Goal: Information Seeking & Learning: Find specific fact

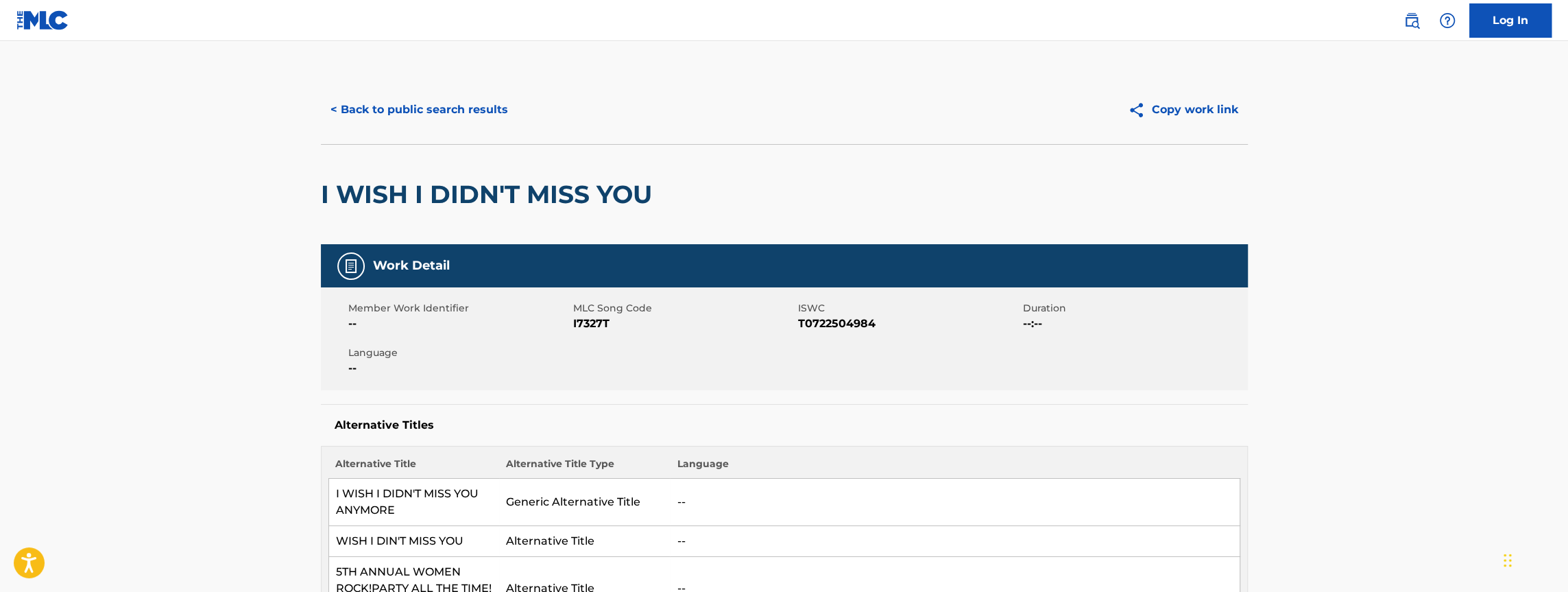
click at [371, 112] on button "< Back to public search results" at bounding box center [419, 109] width 197 height 34
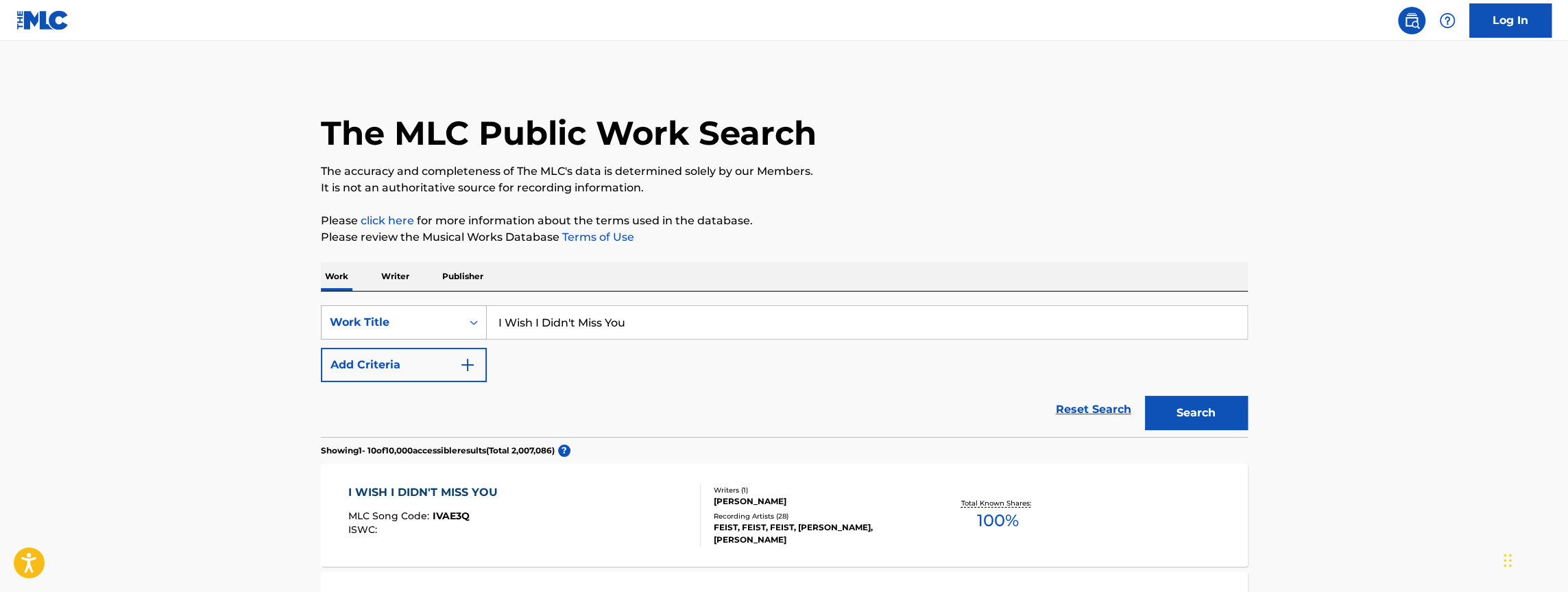
drag, startPoint x: 639, startPoint y: 323, endPoint x: 478, endPoint y: 316, distance: 161.2
click at [478, 316] on div "SearchWithCriteria3998b02f-aa3d-4a64-8f3f-04b14e88212b Work Title I Wish I Didn…" at bounding box center [784, 322] width 927 height 34
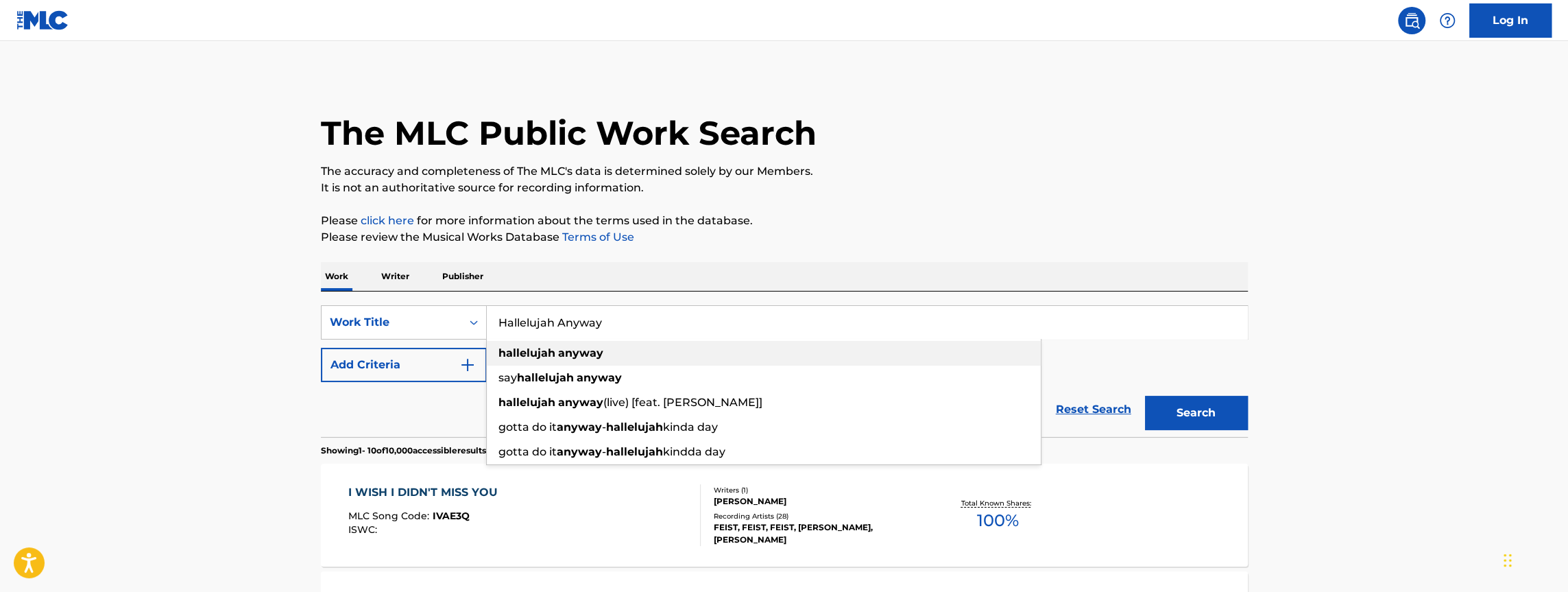
click at [536, 351] on strong "hallelujah" at bounding box center [526, 352] width 57 height 13
type input "hallelujah anyway"
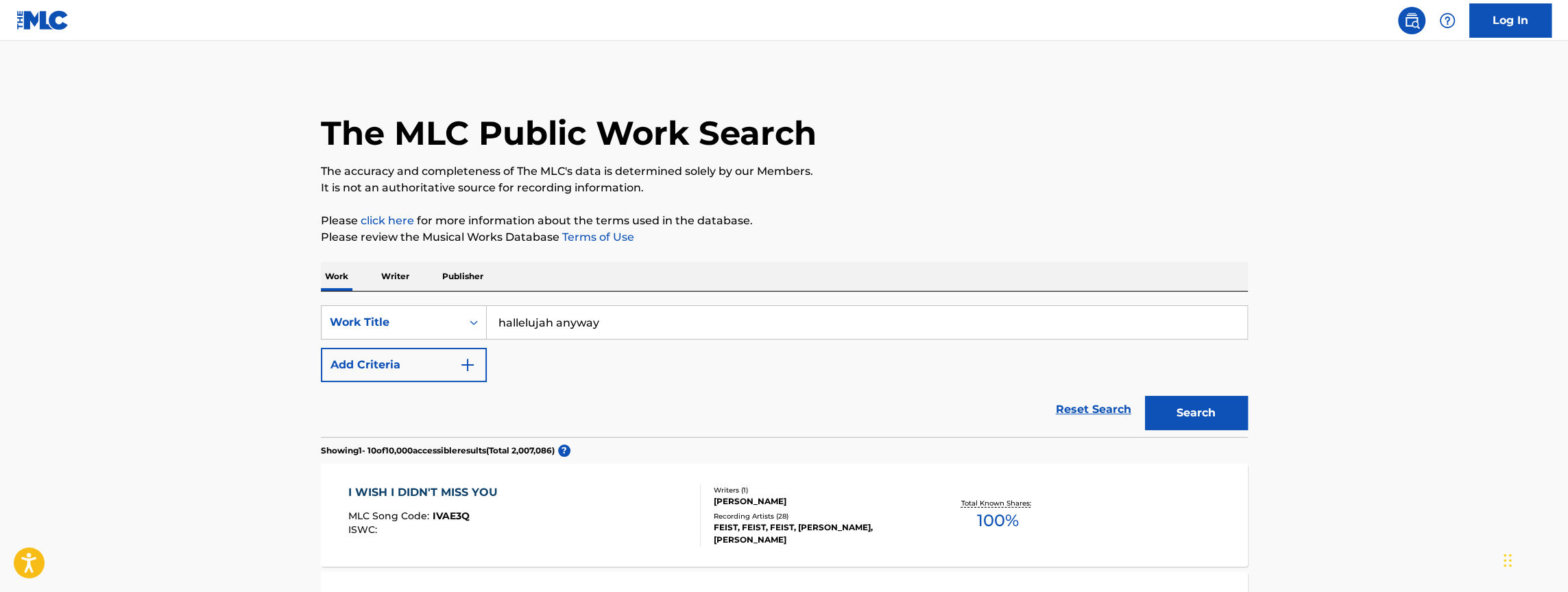
click at [1178, 411] on button "Search" at bounding box center [1196, 412] width 103 height 34
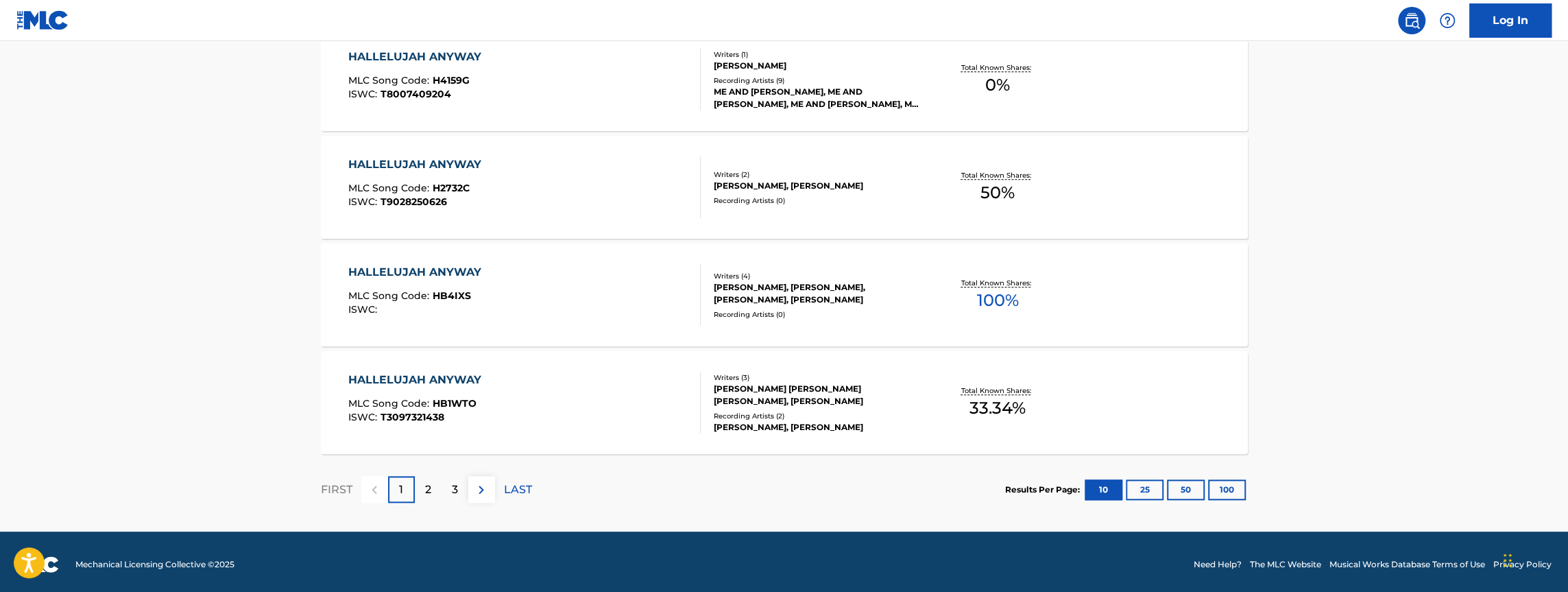
scroll to position [1086, 0]
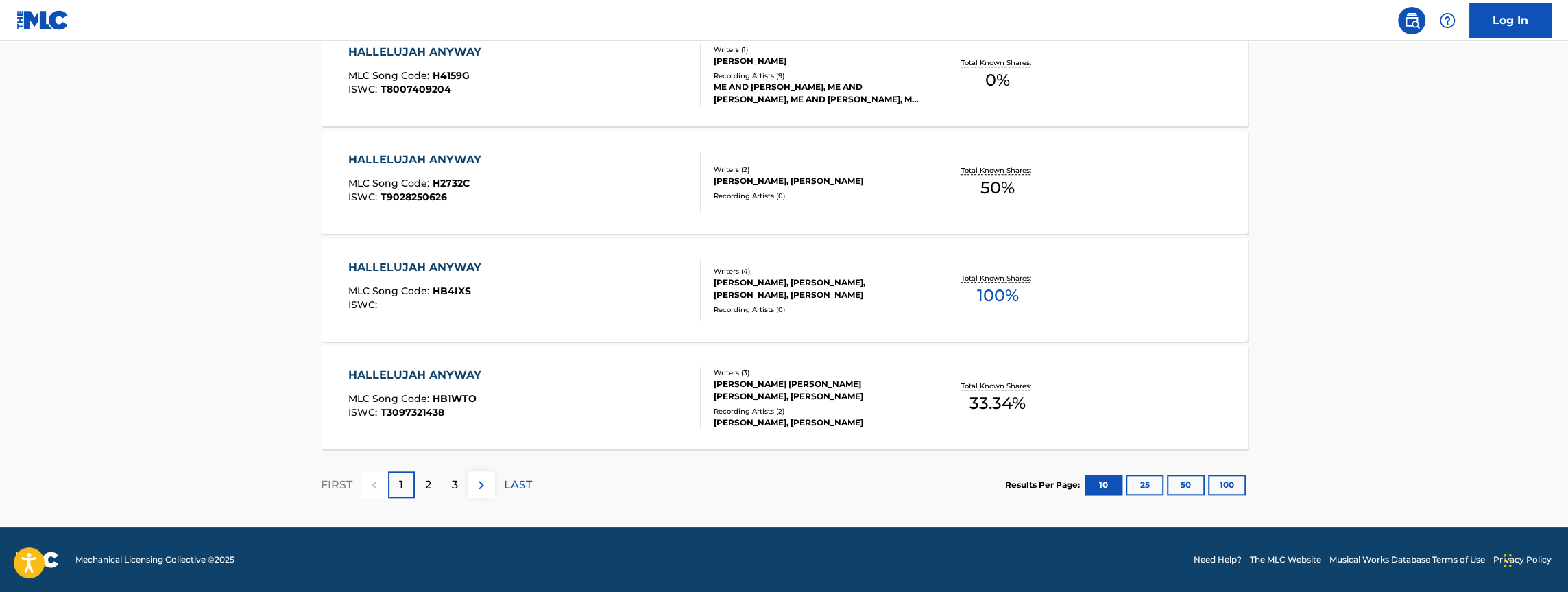
click at [427, 487] on p "2" at bounding box center [428, 485] width 6 height 17
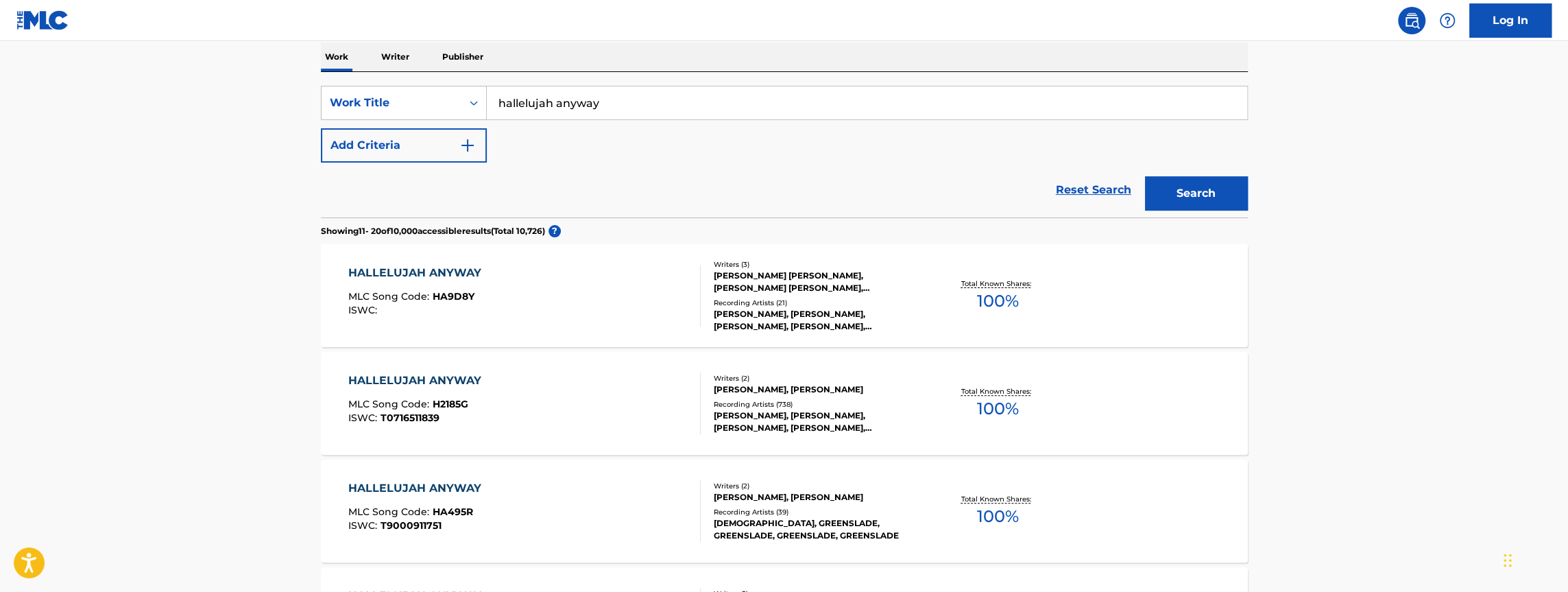
scroll to position [217, 0]
click at [462, 145] on img "Search Form" at bounding box center [467, 147] width 17 height 17
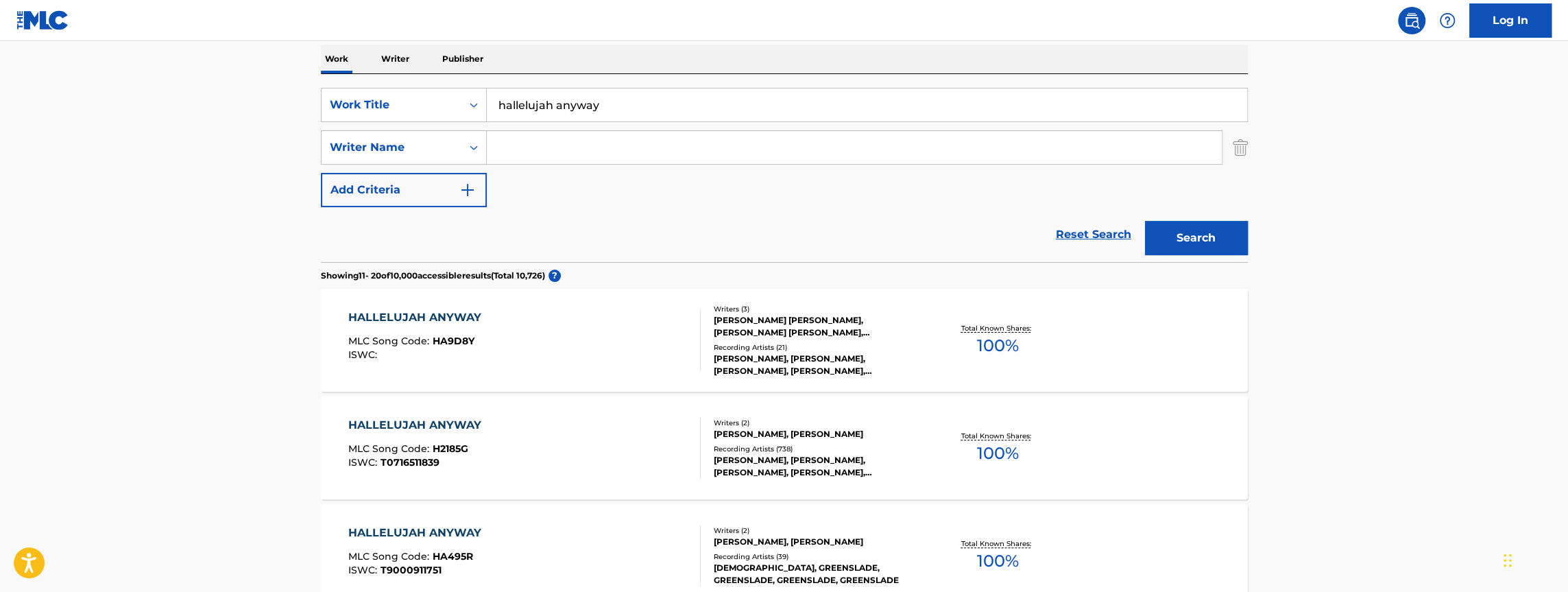
click at [551, 145] on input "Search Form" at bounding box center [853, 147] width 735 height 33
click at [470, 188] on img "Search Form" at bounding box center [467, 189] width 17 height 17
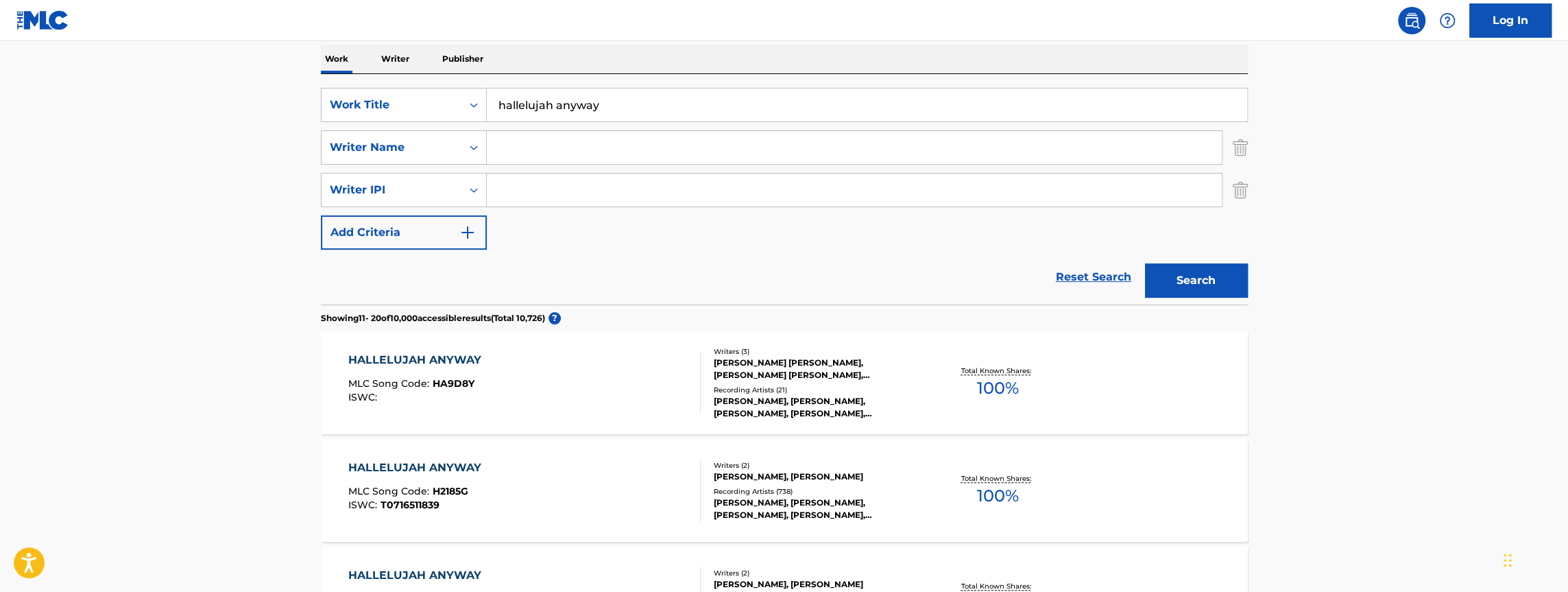
click at [469, 238] on img "Search Form" at bounding box center [467, 232] width 17 height 17
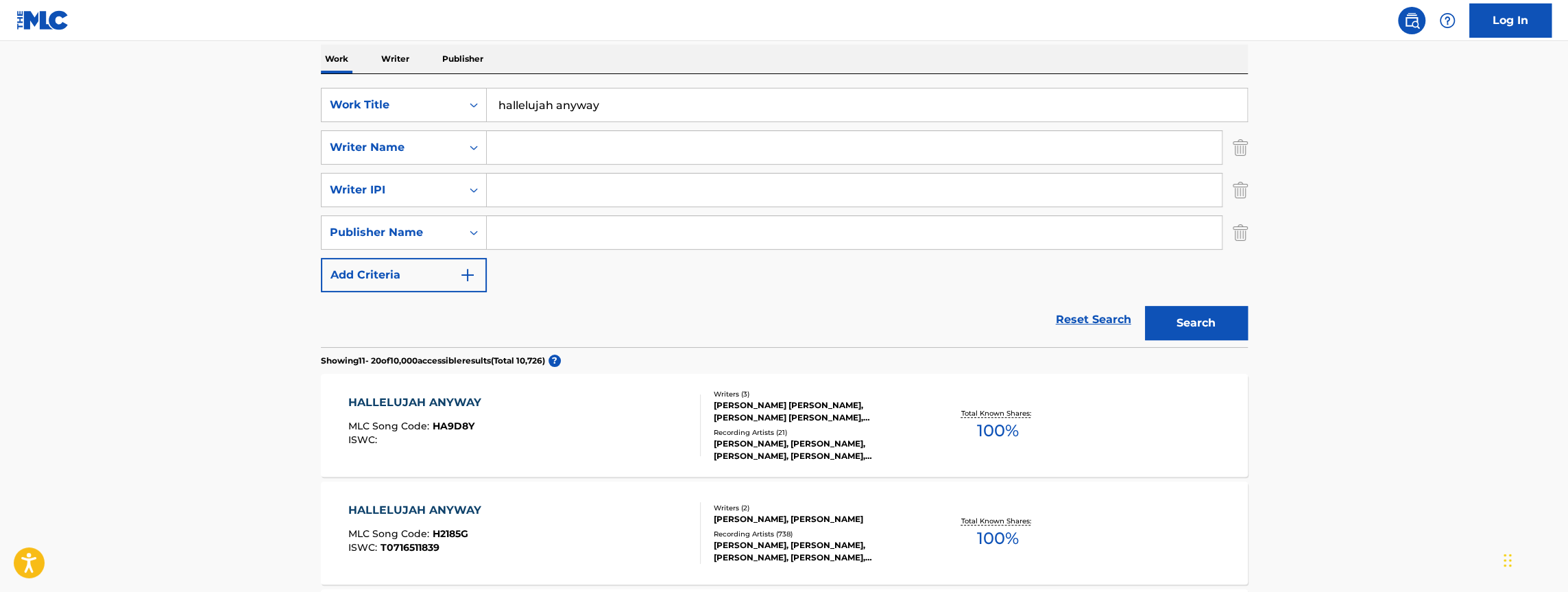
click at [465, 275] on img "Search Form" at bounding box center [467, 275] width 17 height 17
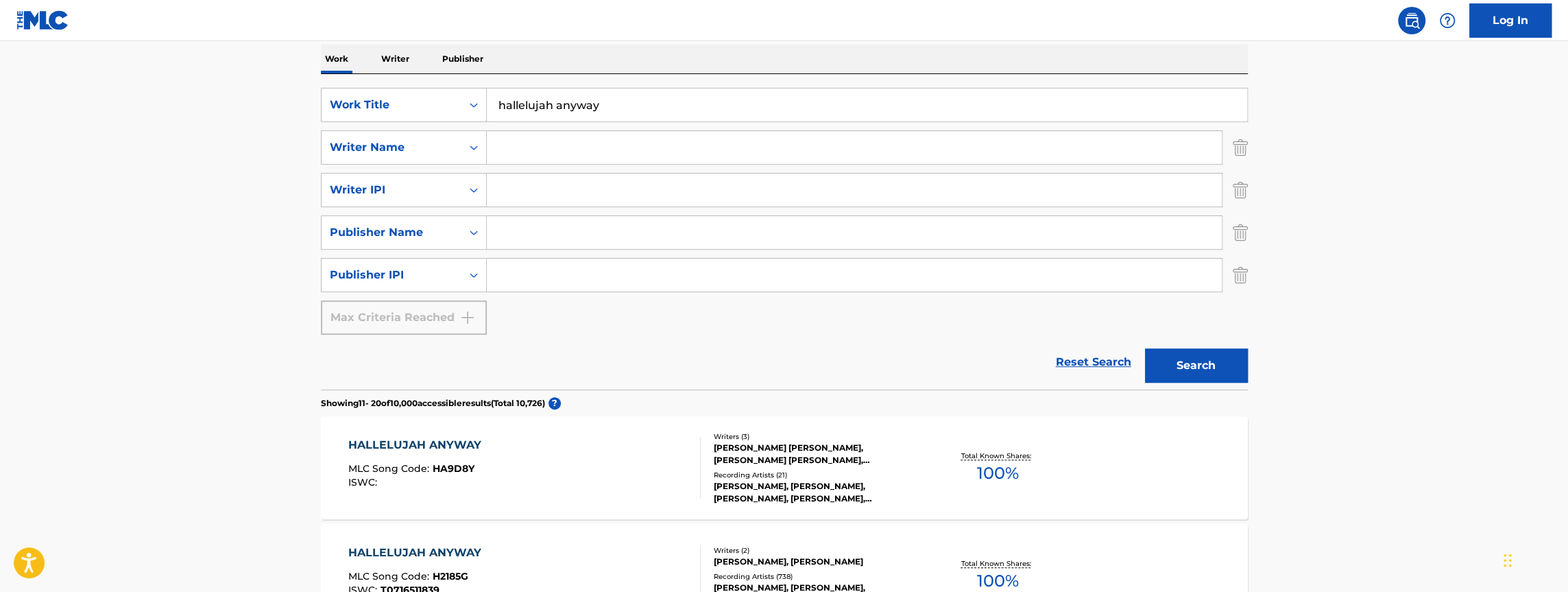
click at [464, 317] on div "Max Criteria Reached" at bounding box center [404, 316] width 166 height 34
click at [394, 56] on p "Writer" at bounding box center [396, 58] width 37 height 29
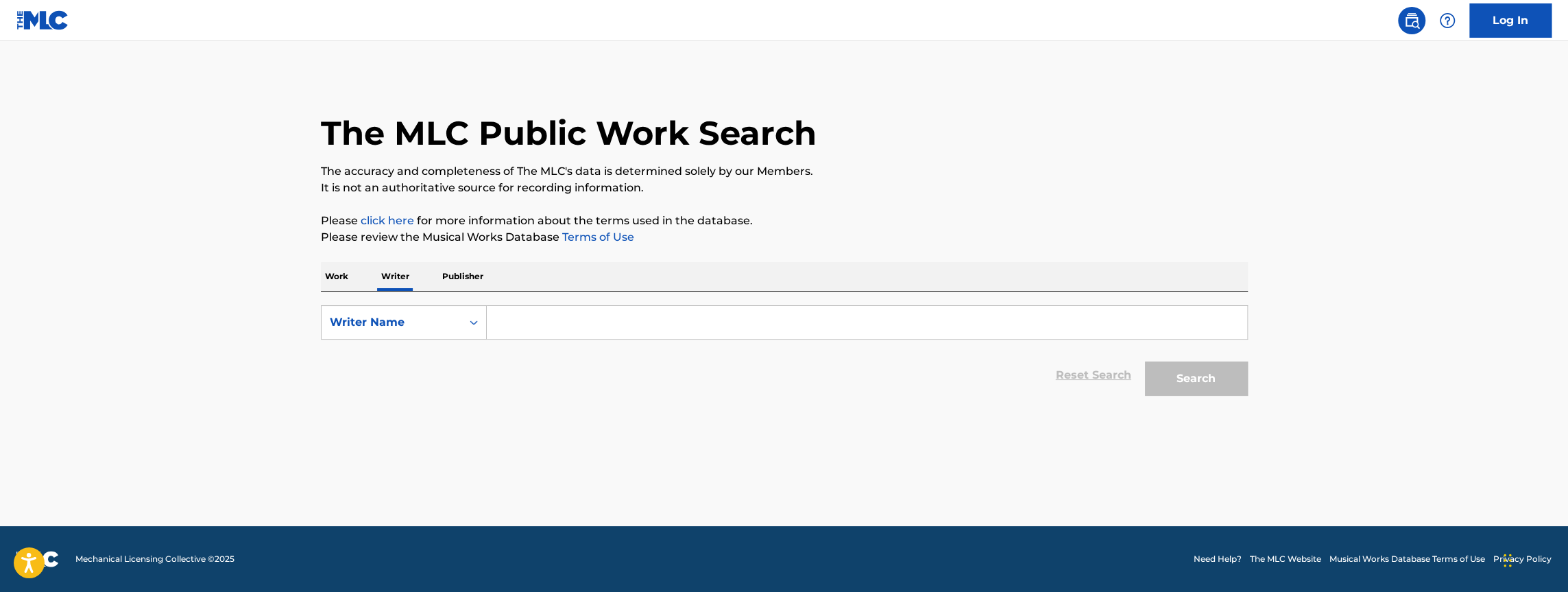
click at [341, 278] on p "Work" at bounding box center [336, 276] width 31 height 29
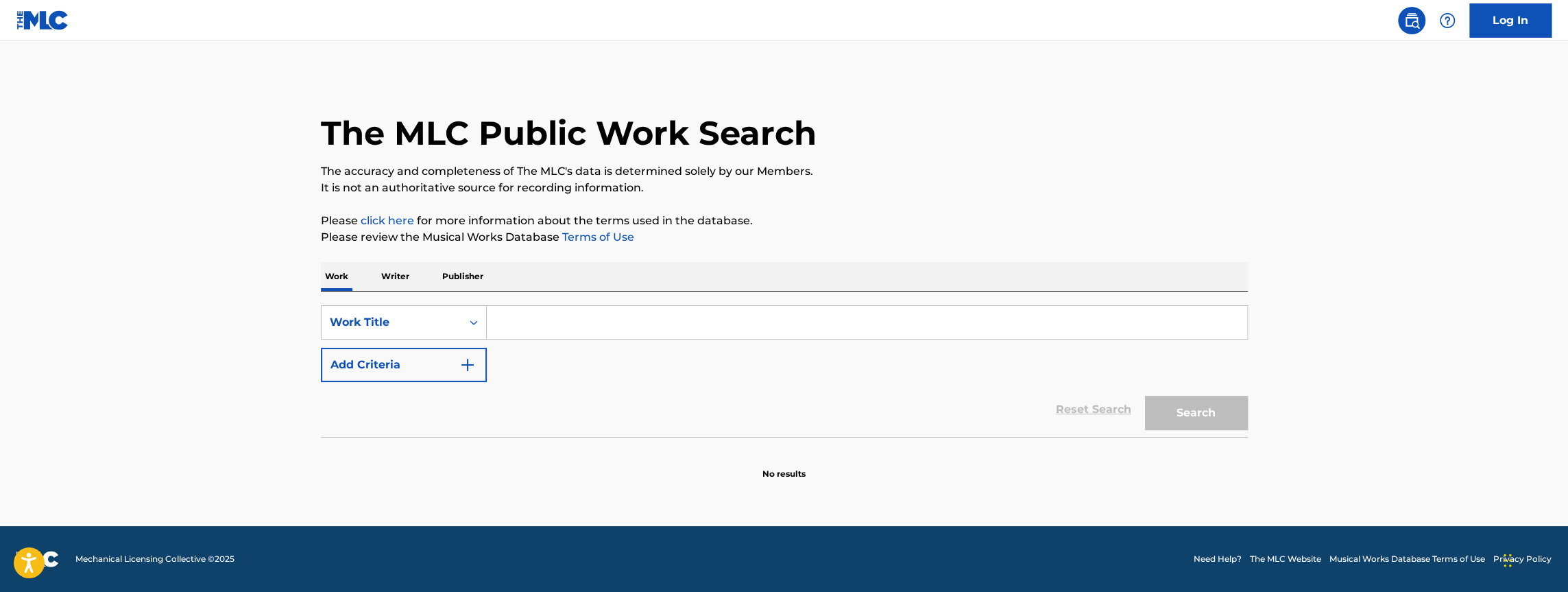
click at [528, 317] on input "Search Form" at bounding box center [866, 323] width 760 height 33
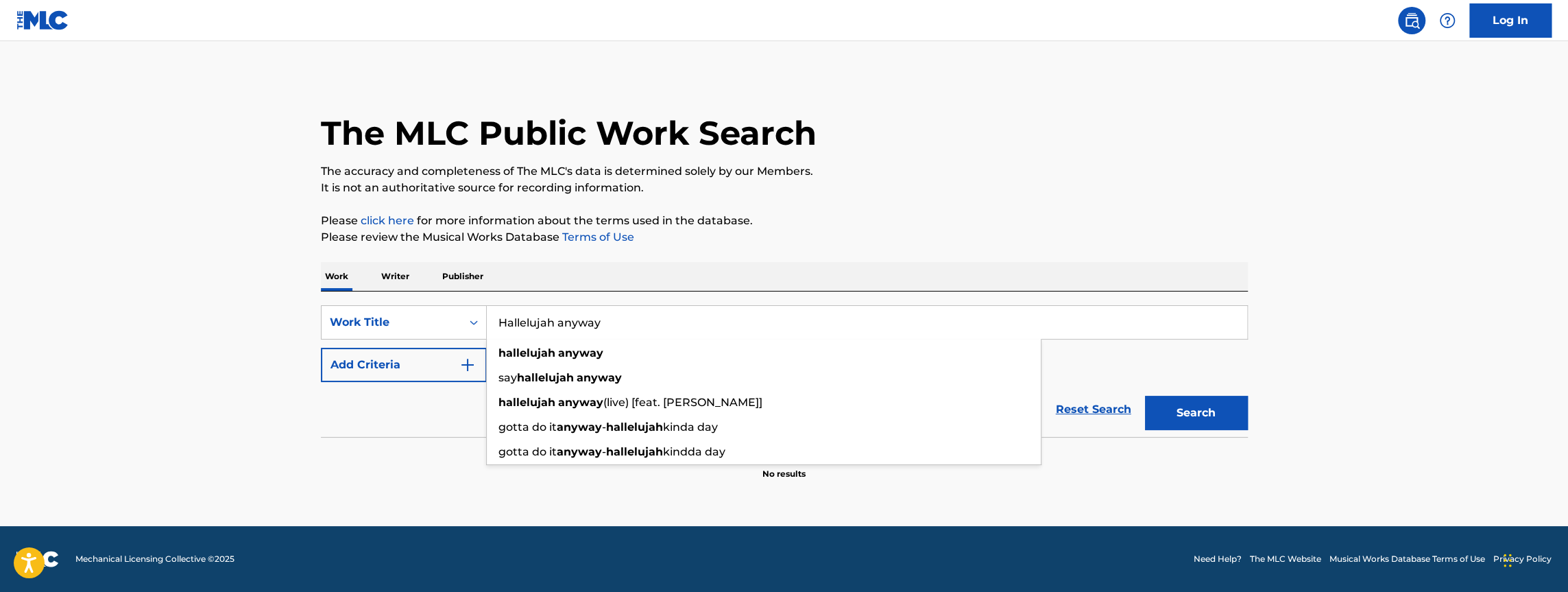
type input "Hallelujah anyway"
click at [1144, 396] on button "Search" at bounding box center [1196, 412] width 103 height 34
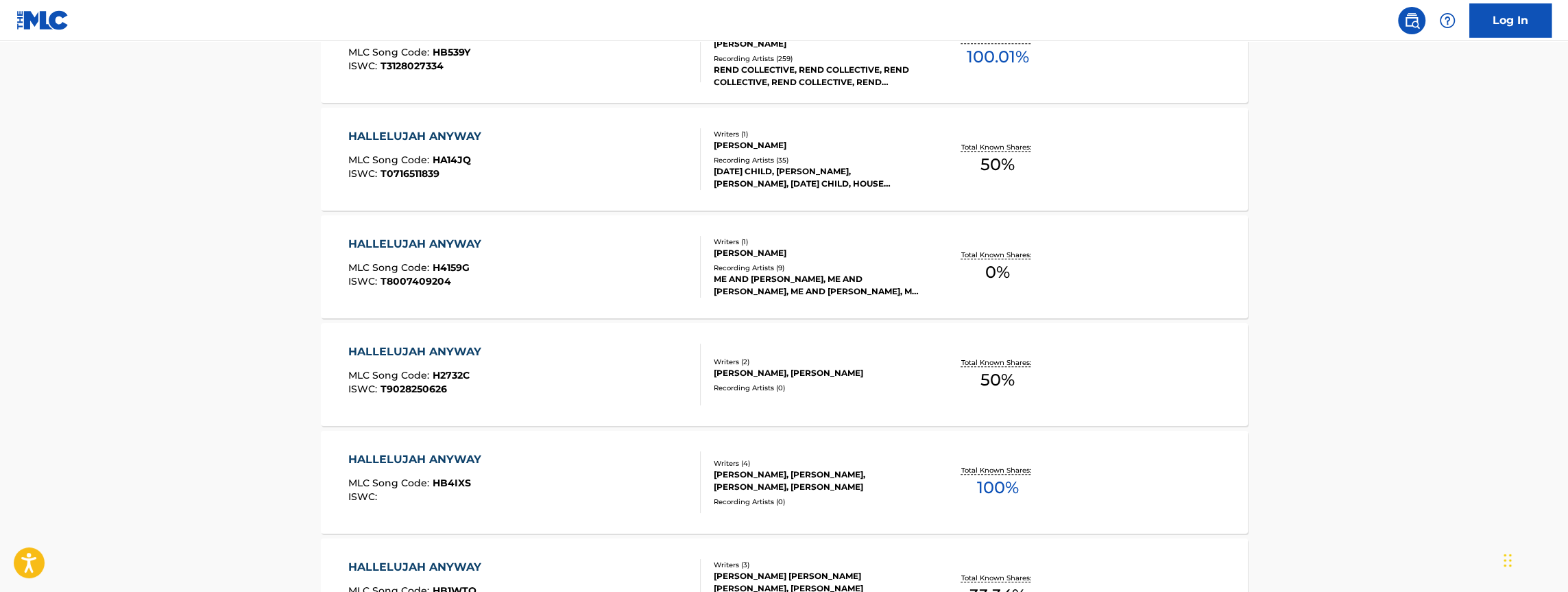
scroll to position [1067, 0]
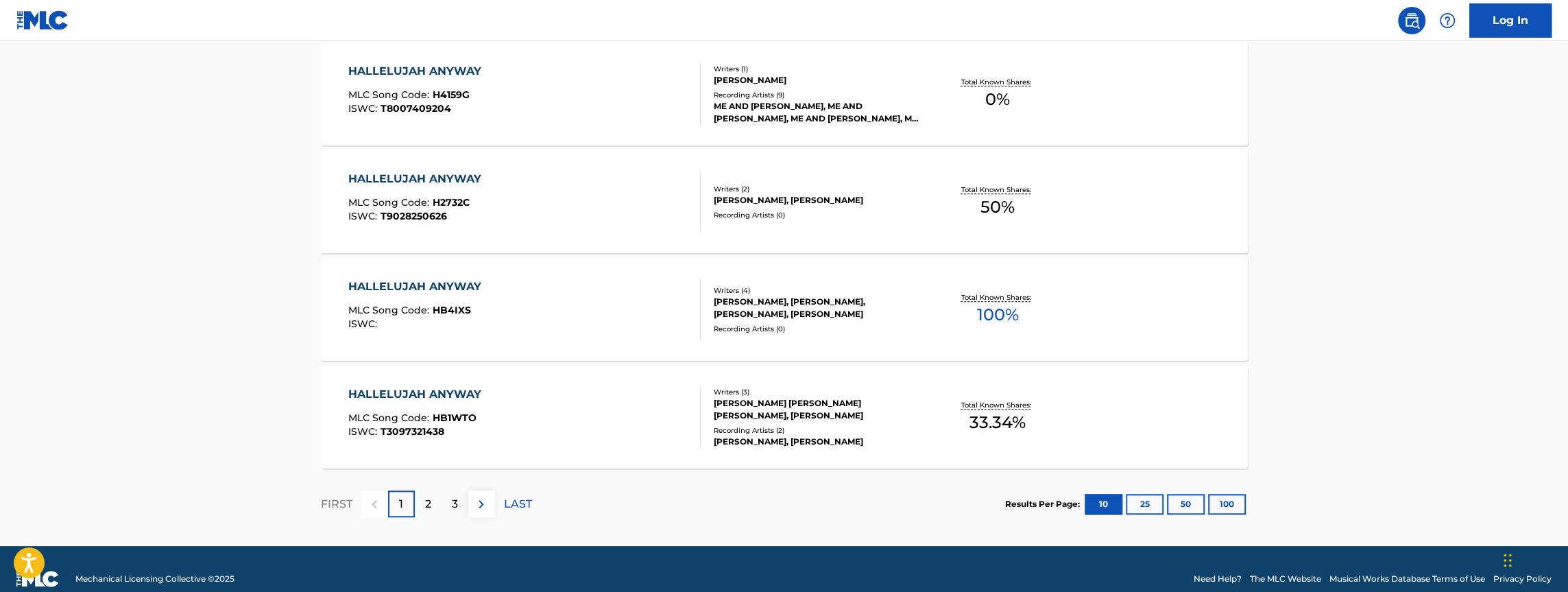
click at [430, 504] on p "2" at bounding box center [428, 504] width 6 height 17
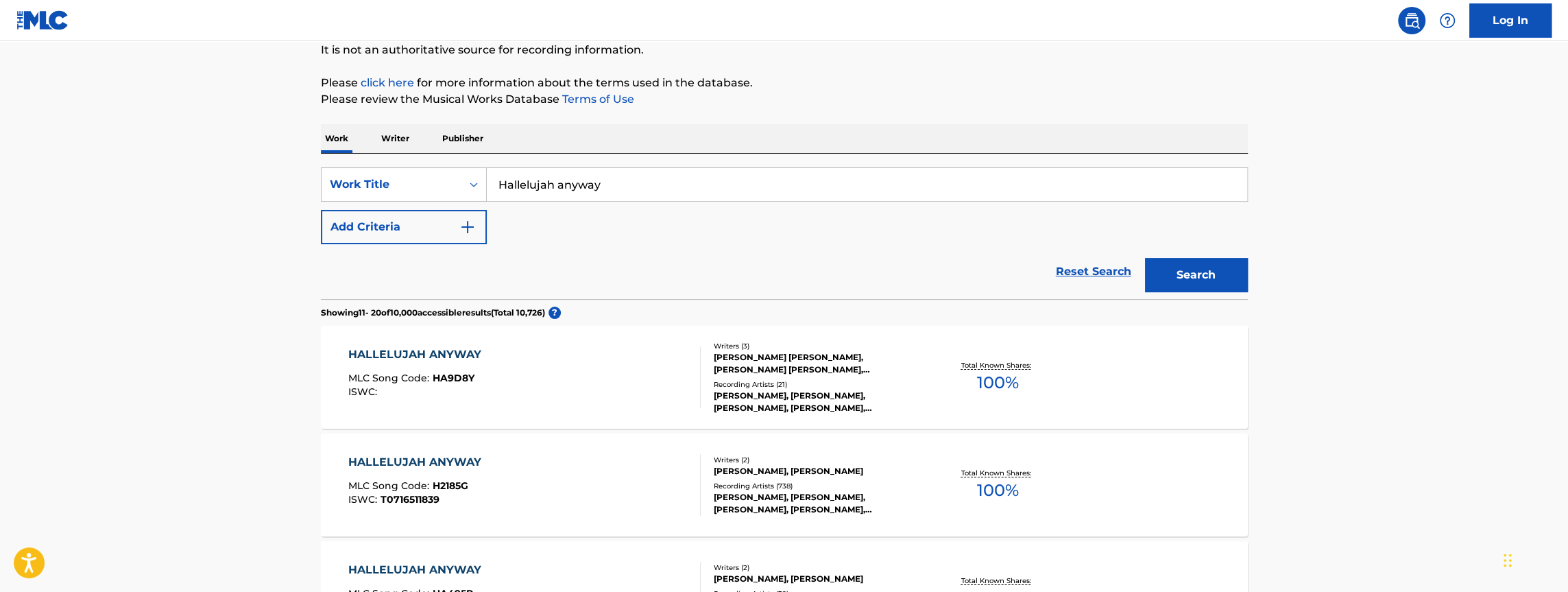
scroll to position [152, 0]
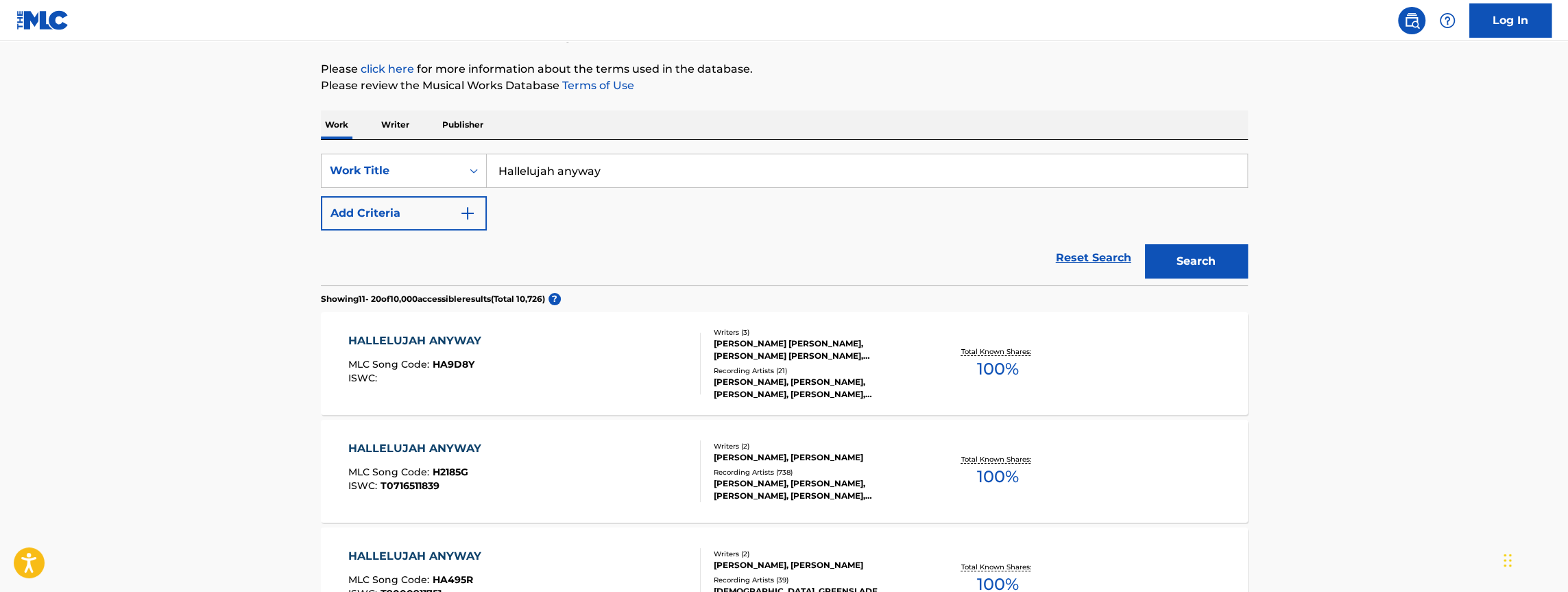
click at [442, 448] on div "HALLELUJAH ANYWAY" at bounding box center [418, 448] width 139 height 17
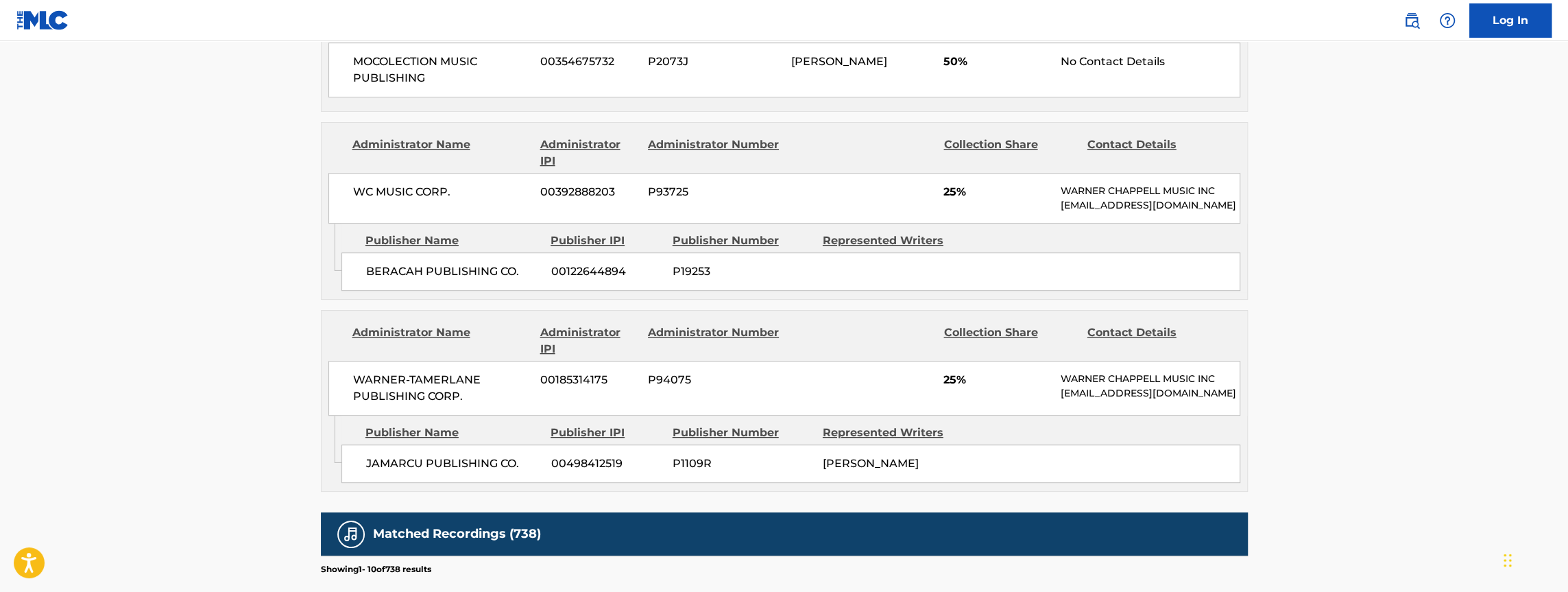
scroll to position [643, 0]
